Goal: Find contact information: Find contact information

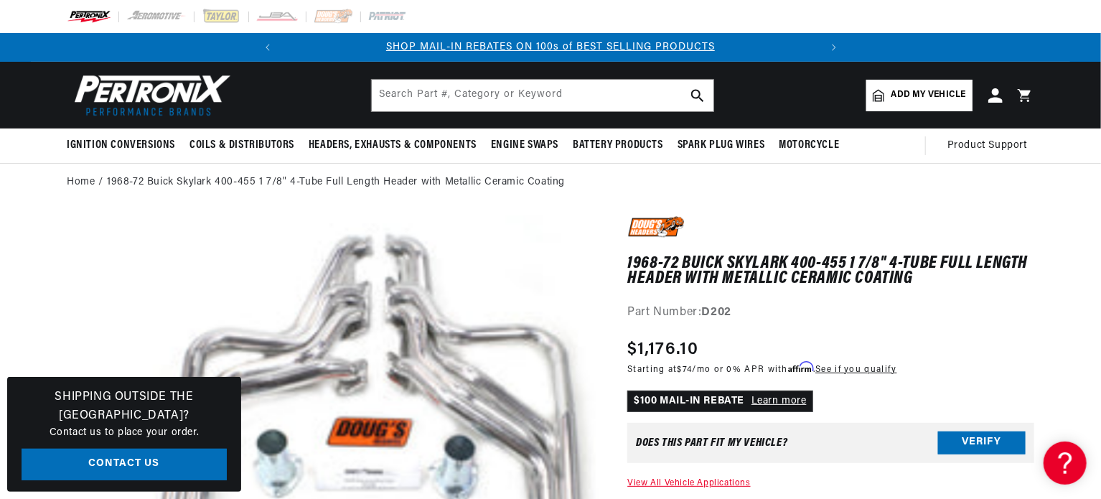
scroll to position [436, 0]
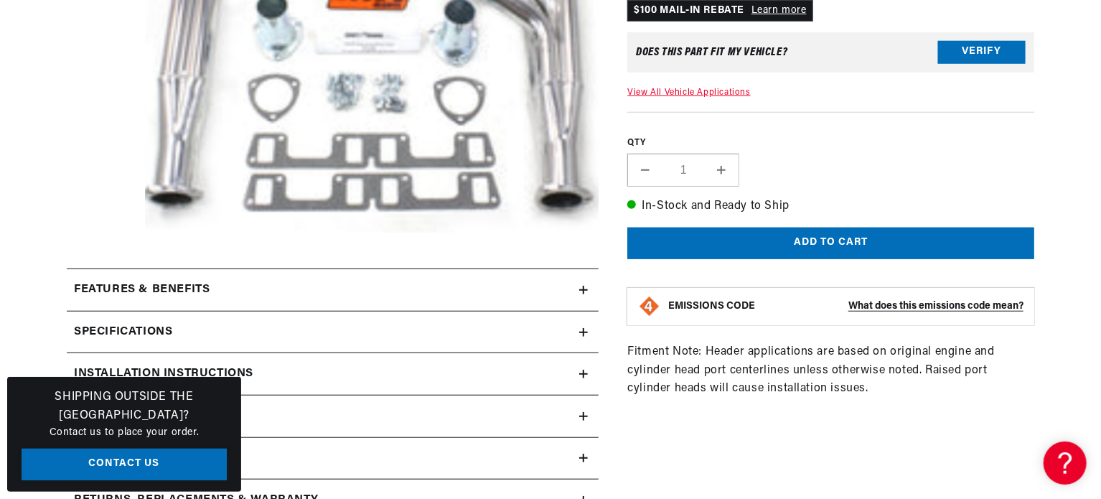
click at [198, 459] on link "Contact Us" at bounding box center [124, 465] width 205 height 32
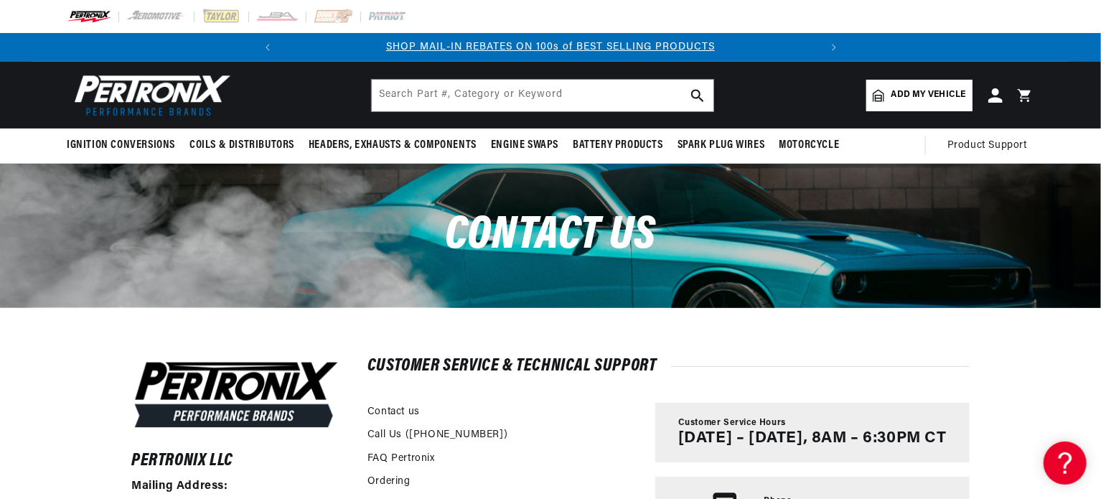
click at [1100, 181] on div "Contact us" at bounding box center [550, 236] width 1101 height 144
